Goal: Task Accomplishment & Management: Use online tool/utility

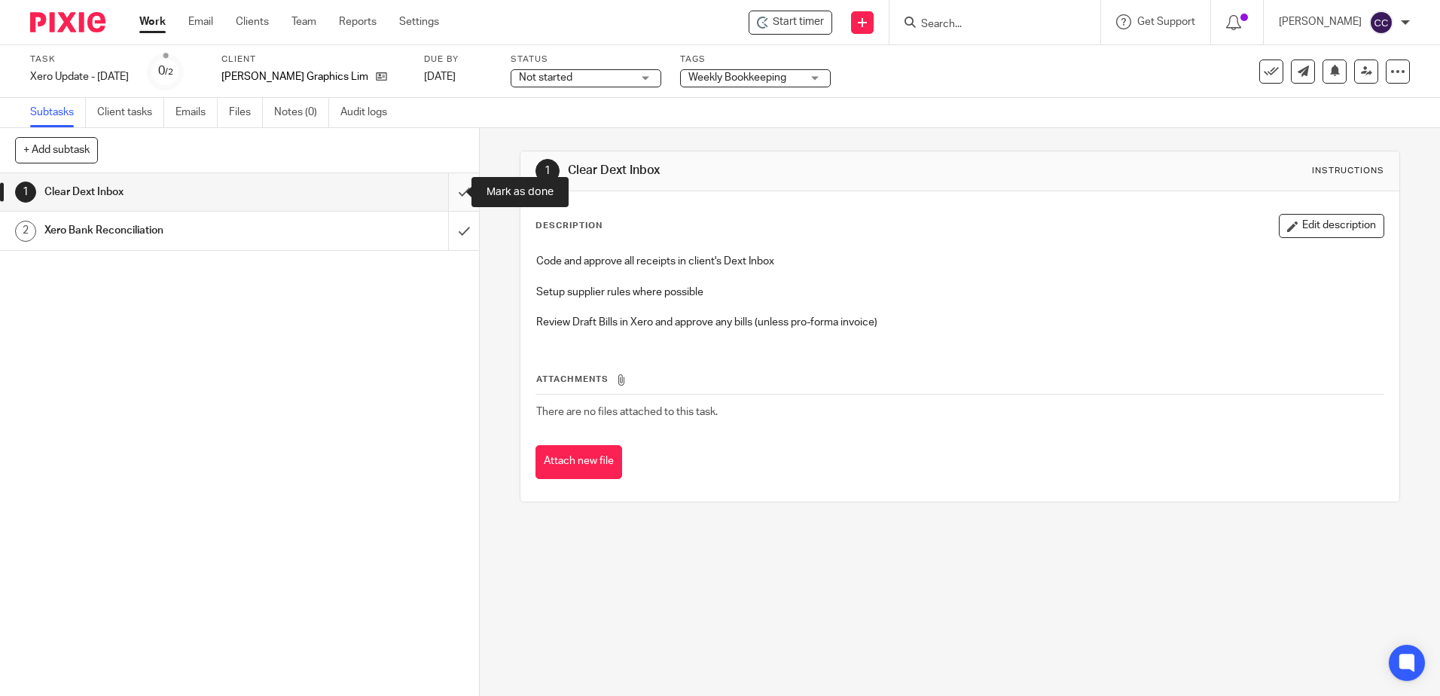
drag, startPoint x: 445, startPoint y: 187, endPoint x: 445, endPoint y: 197, distance: 9.8
click at [445, 187] on input "submit" at bounding box center [239, 192] width 479 height 38
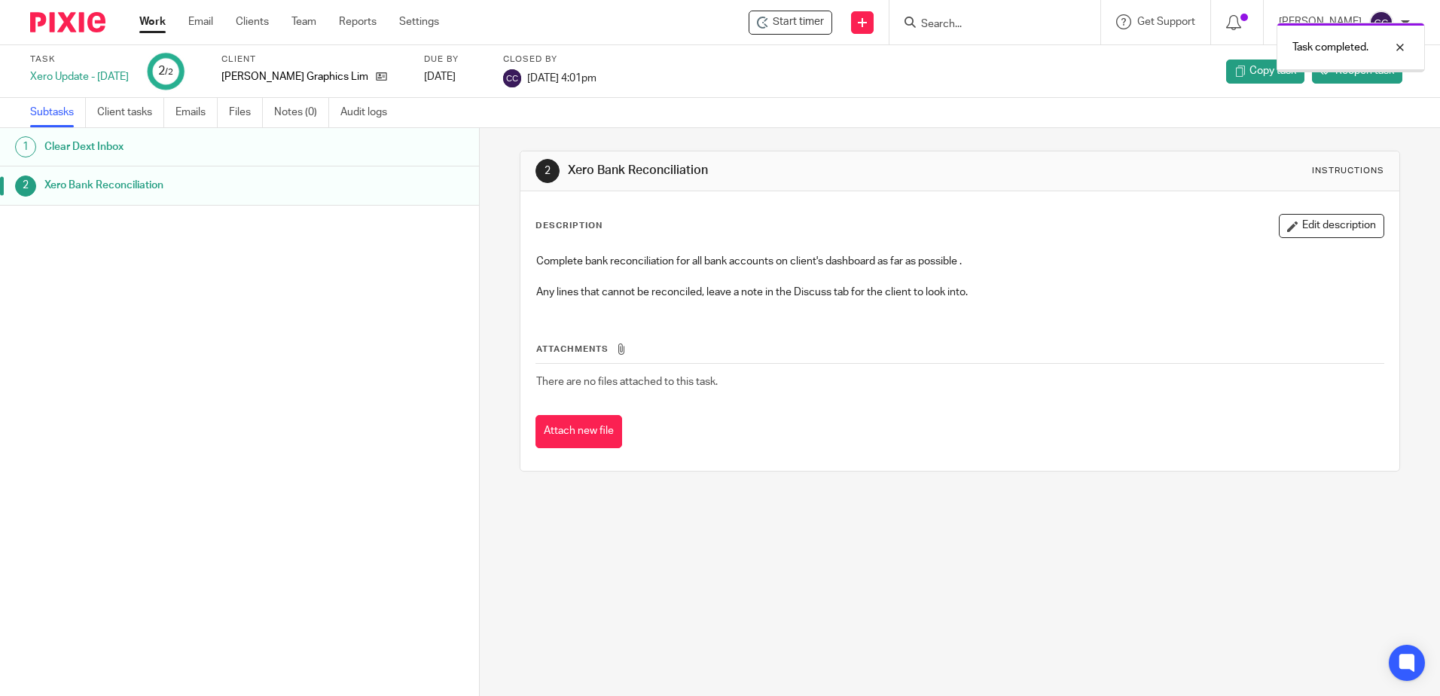
click at [151, 18] on link "Work" at bounding box center [152, 21] width 26 height 15
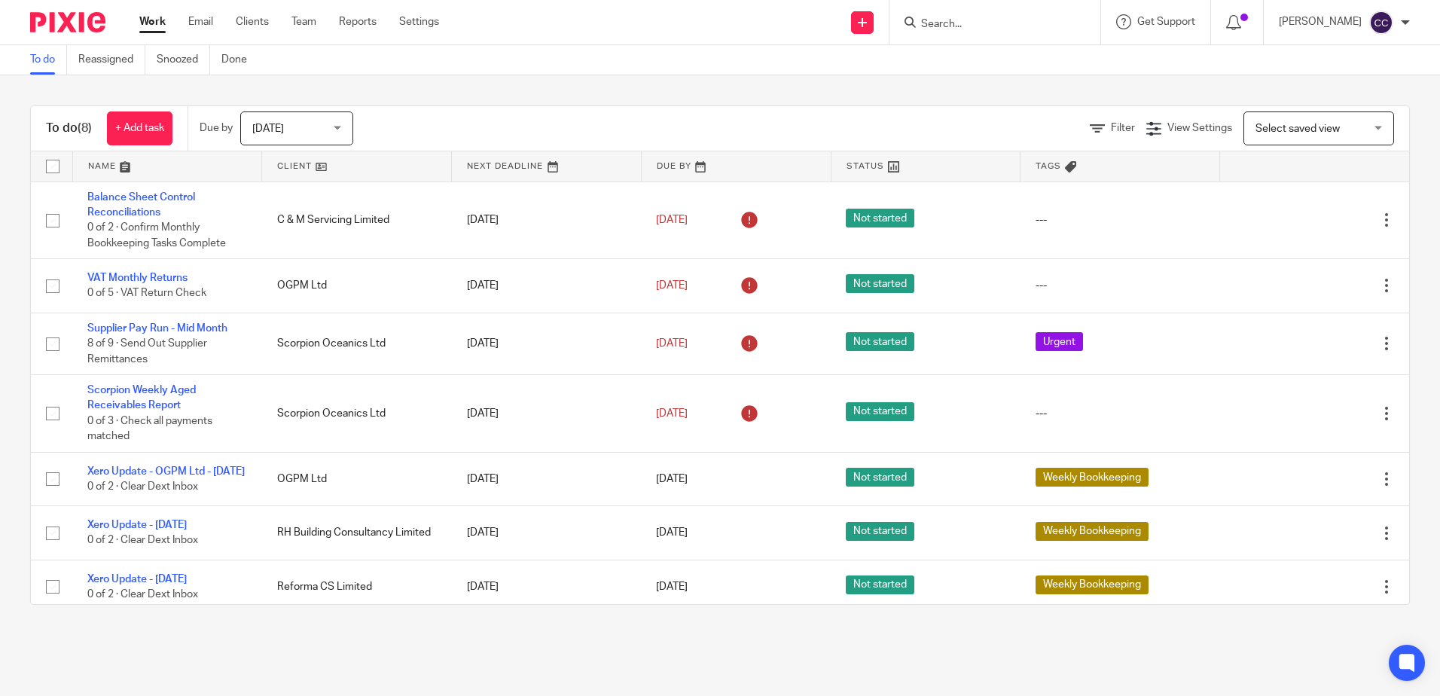
click at [287, 164] on link at bounding box center [356, 166] width 189 height 30
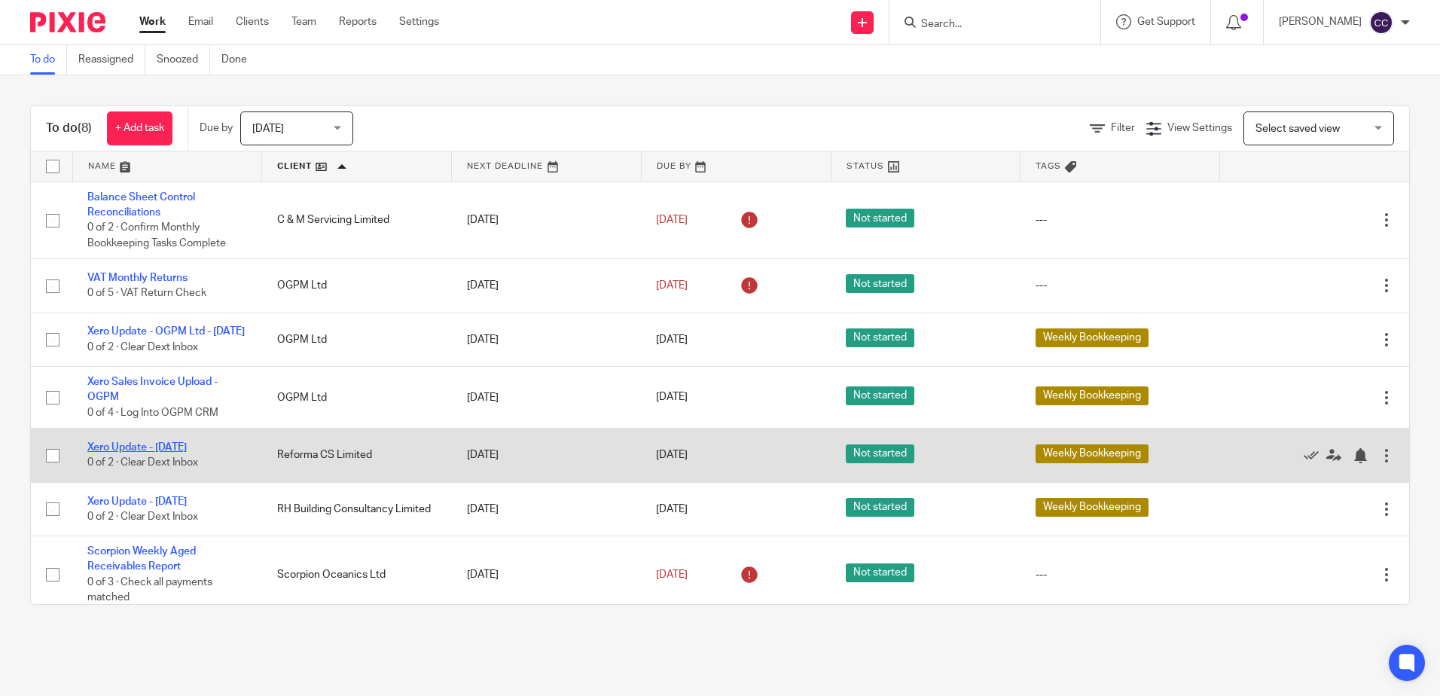
click at [162, 453] on link "Xero Update - [DATE]" at bounding box center [136, 447] width 99 height 11
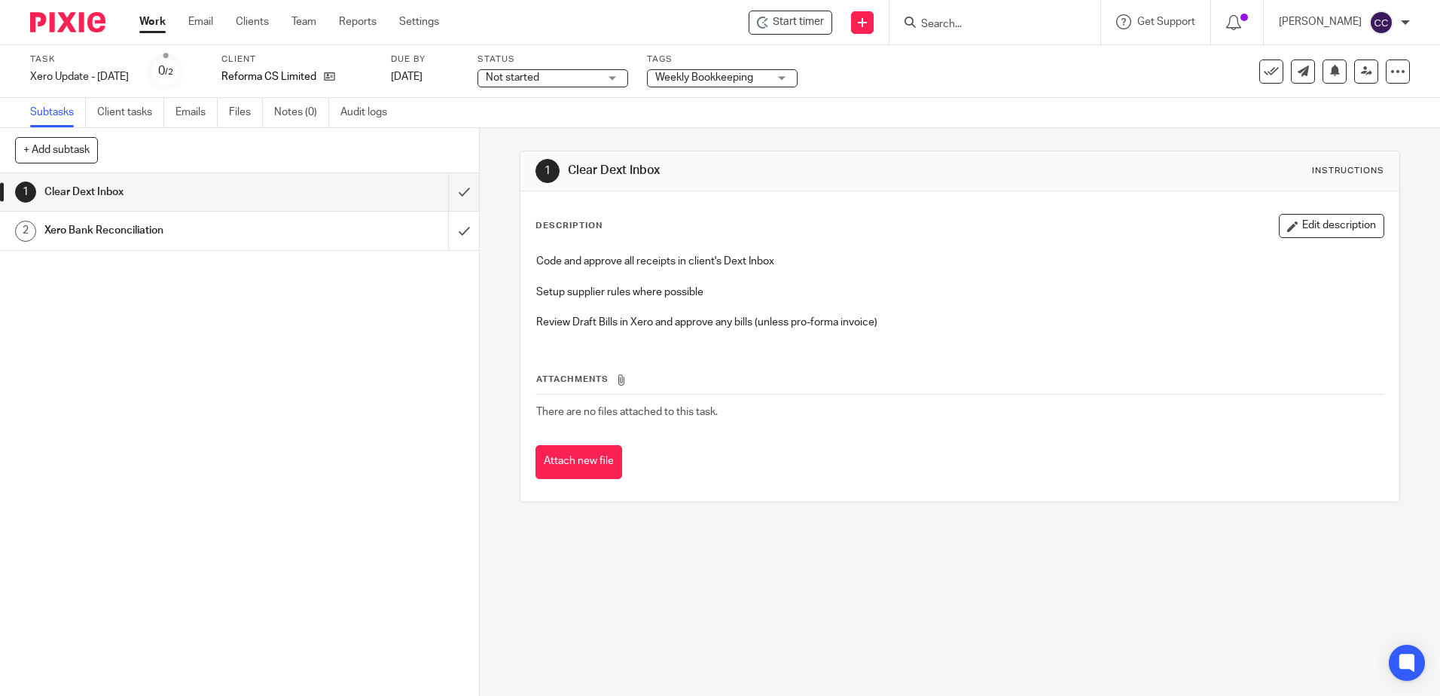
click at [803, 26] on span "Start timer" at bounding box center [798, 22] width 51 height 16
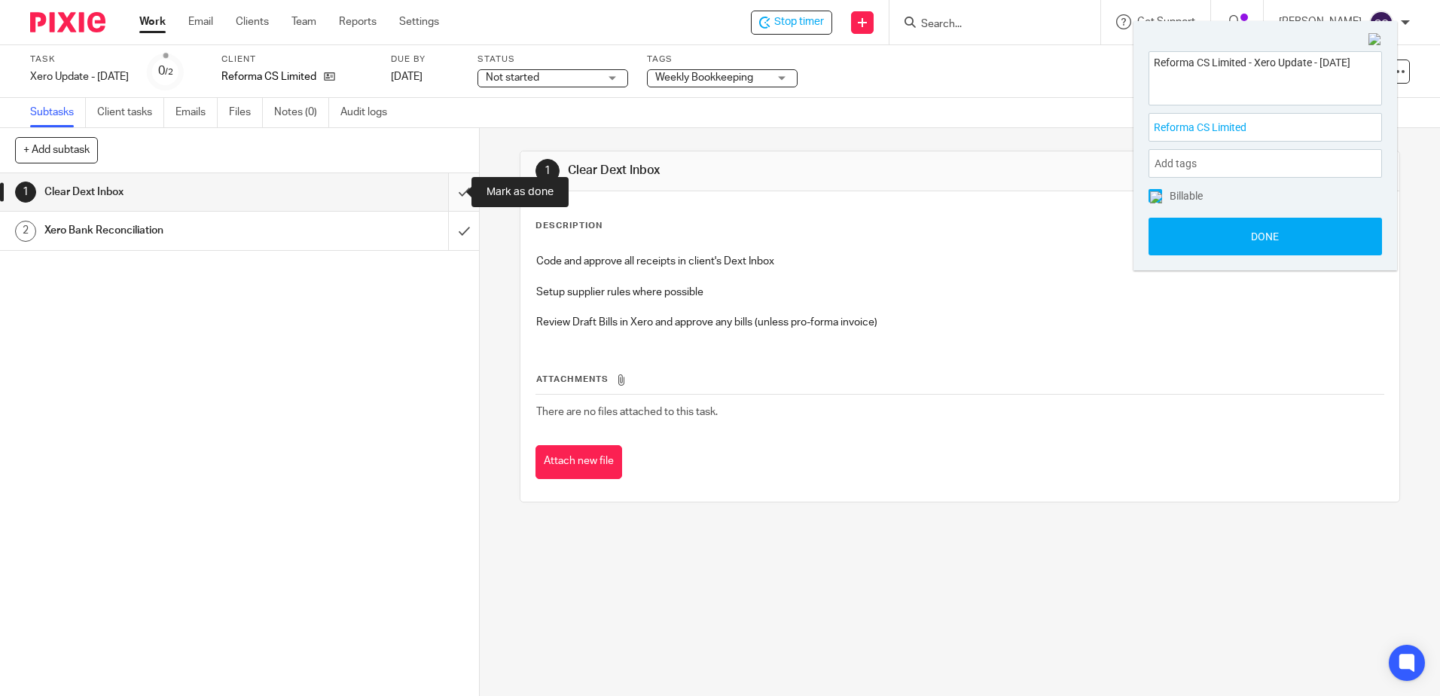
click at [450, 189] on input "submit" at bounding box center [239, 192] width 479 height 38
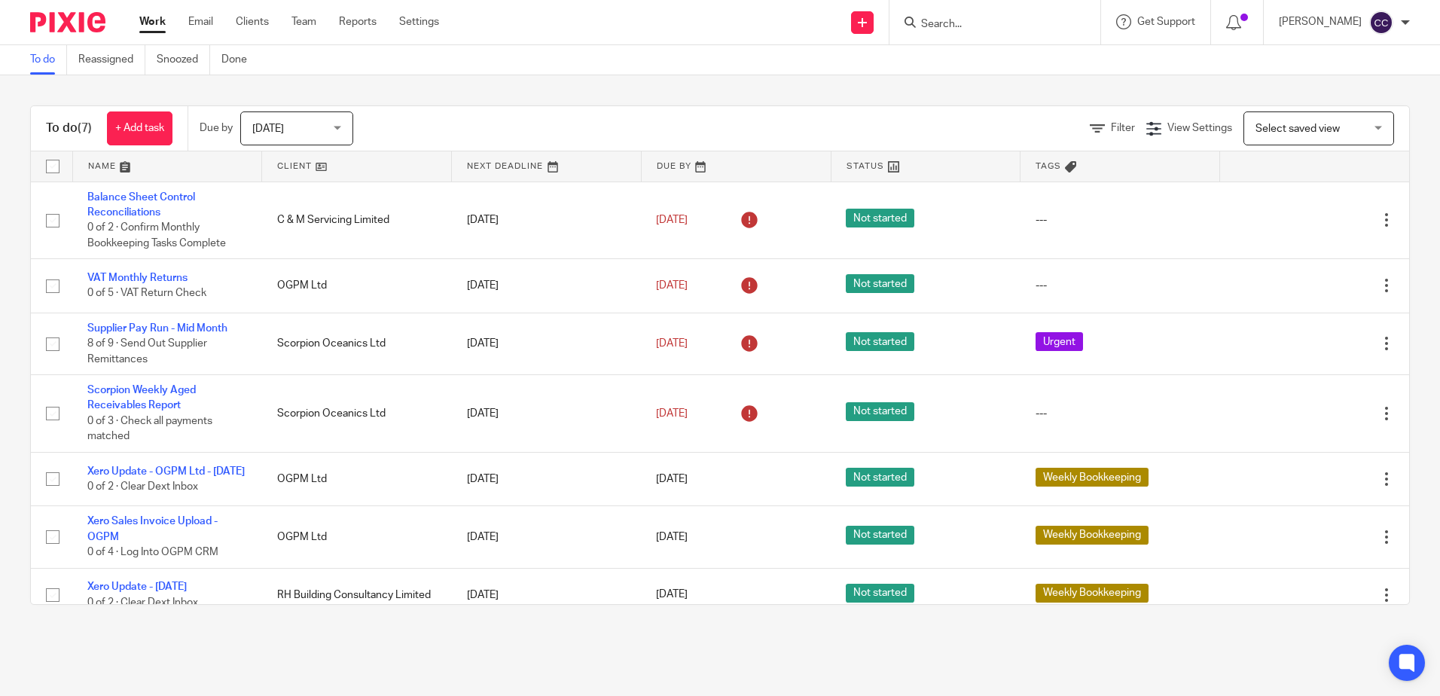
click at [298, 168] on link at bounding box center [356, 166] width 189 height 30
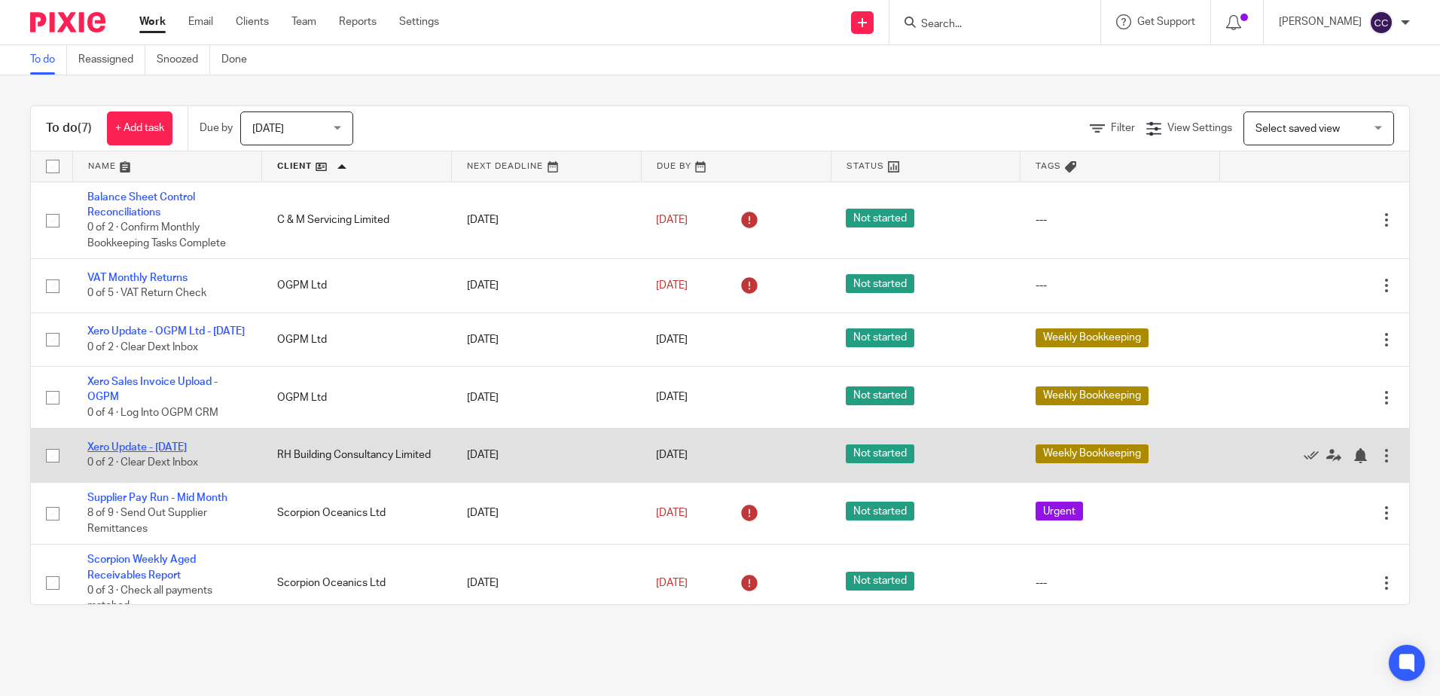
click at [113, 453] on link "Xero Update - [DATE]" at bounding box center [136, 447] width 99 height 11
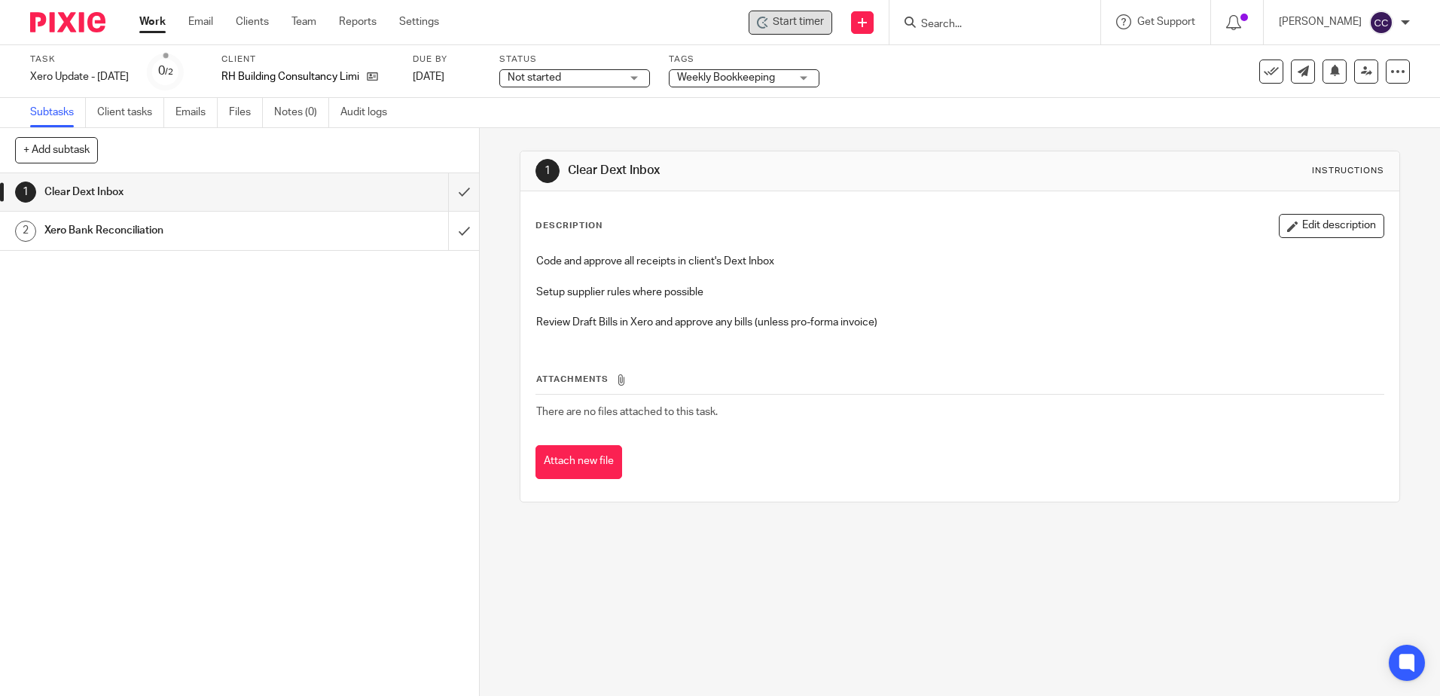
click at [809, 23] on span "Start timer" at bounding box center [798, 22] width 51 height 16
click at [800, 23] on span "Start timer" at bounding box center [798, 22] width 51 height 16
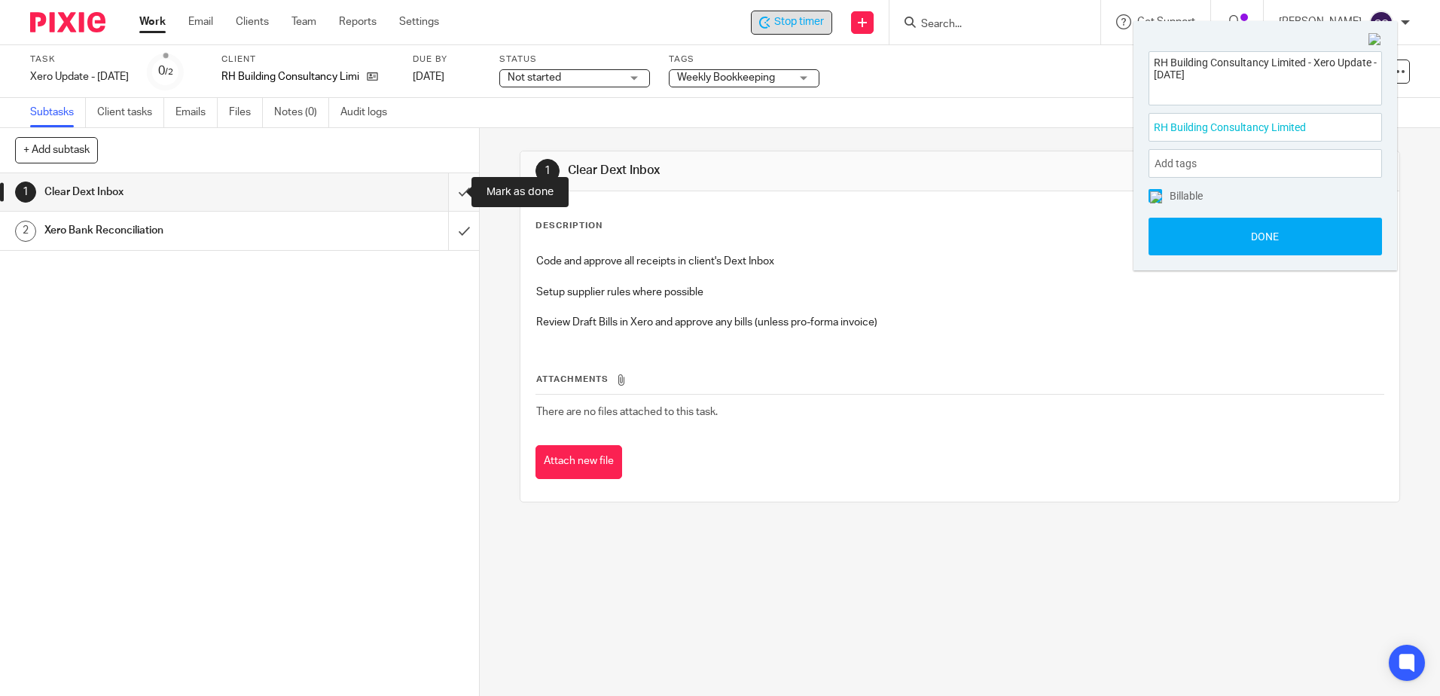
click at [442, 192] on input "submit" at bounding box center [239, 192] width 479 height 38
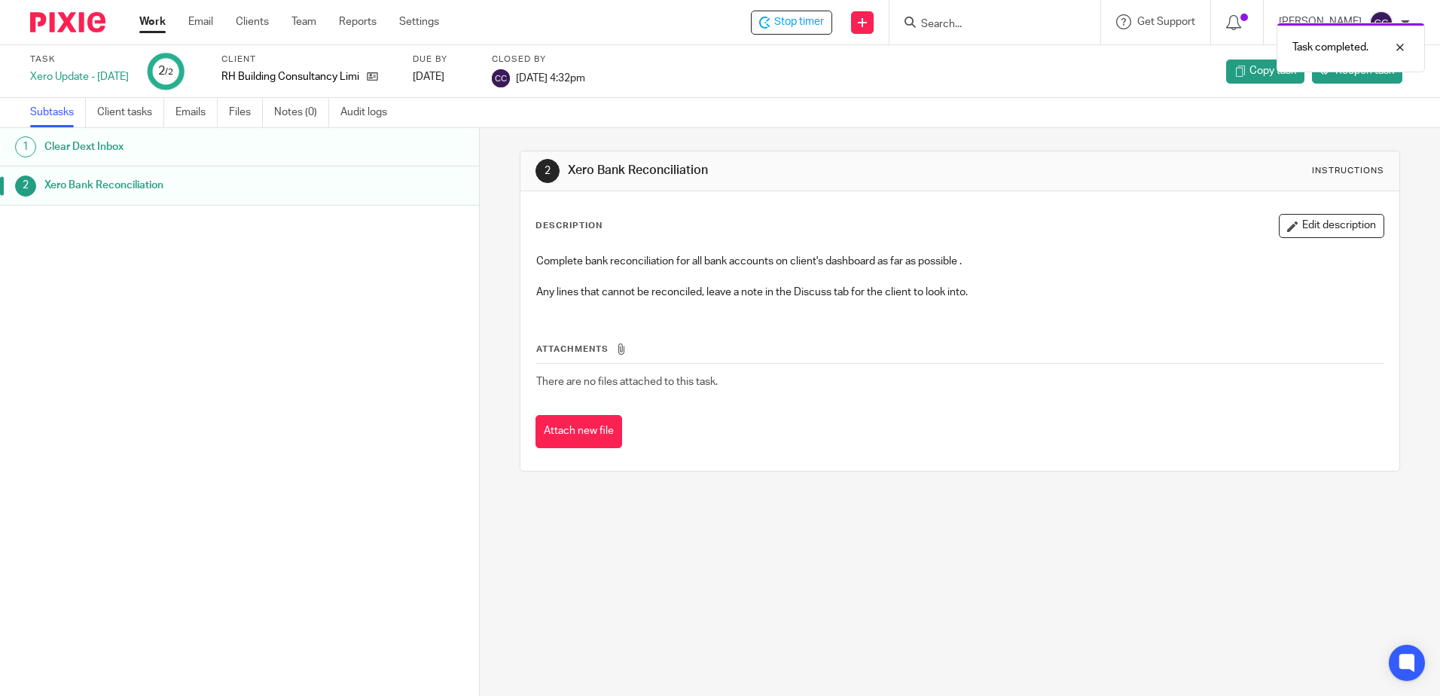
click at [148, 20] on link "Work" at bounding box center [152, 21] width 26 height 15
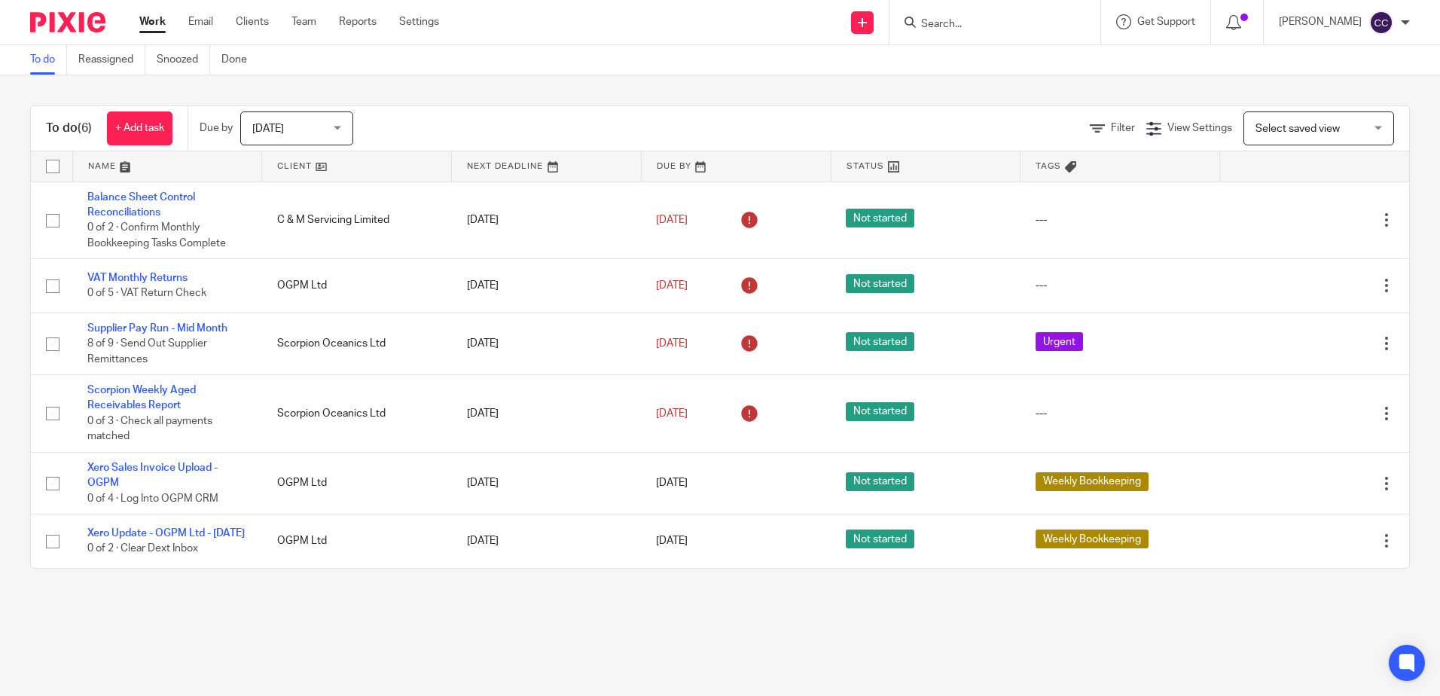
click at [294, 168] on link at bounding box center [356, 166] width 189 height 30
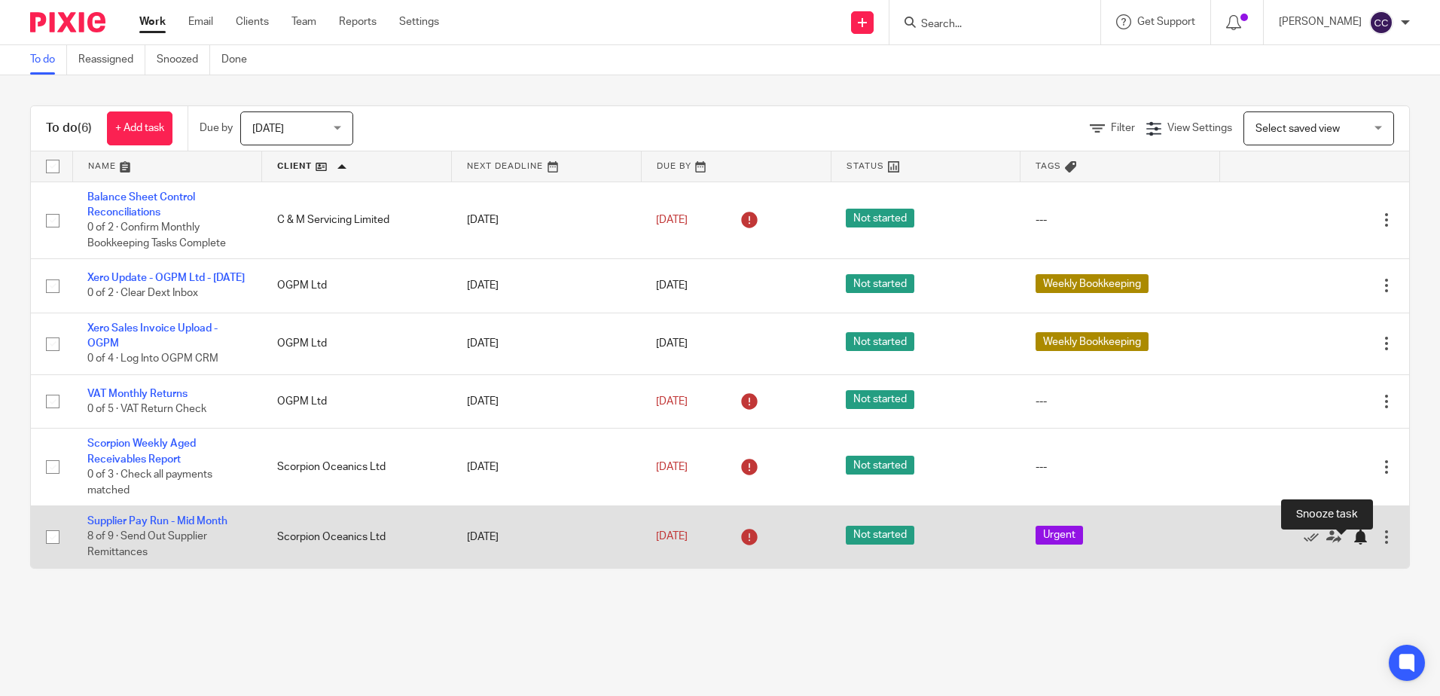
click at [1352, 540] on div at bounding box center [1359, 536] width 15 height 15
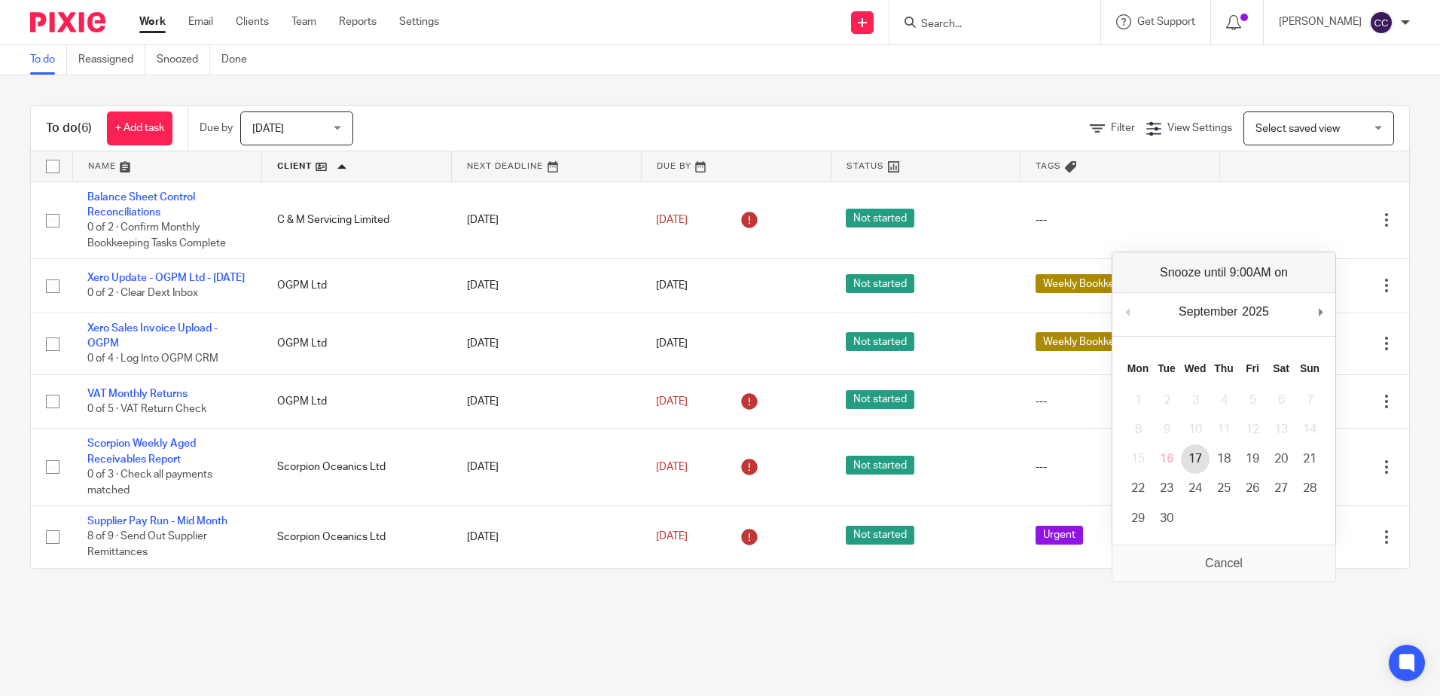
click at [1191, 437] on td "10" at bounding box center [1195, 429] width 29 height 29
